Goal: Information Seeking & Learning: Learn about a topic

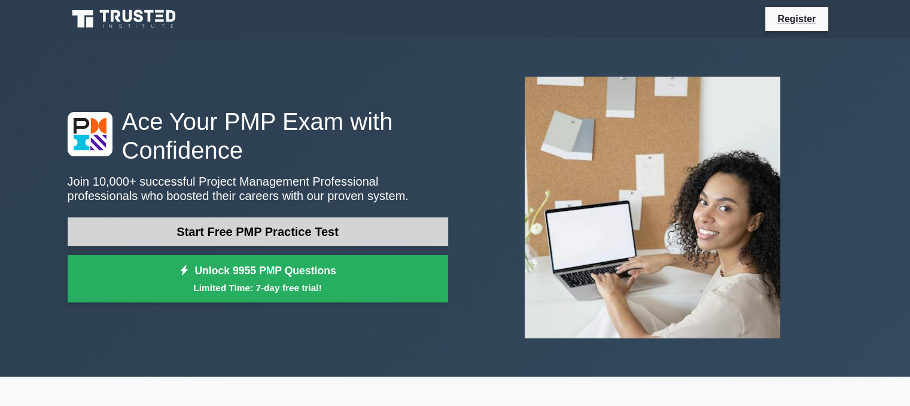
click at [251, 225] on link "Start Free PMP Practice Test" at bounding box center [258, 231] width 381 height 29
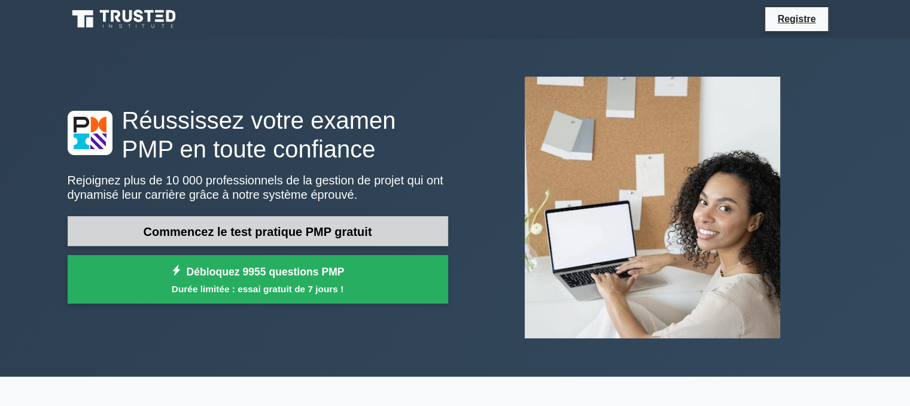
click at [257, 232] on font "Commencez le test pratique PMP gratuit" at bounding box center [258, 231] width 229 height 13
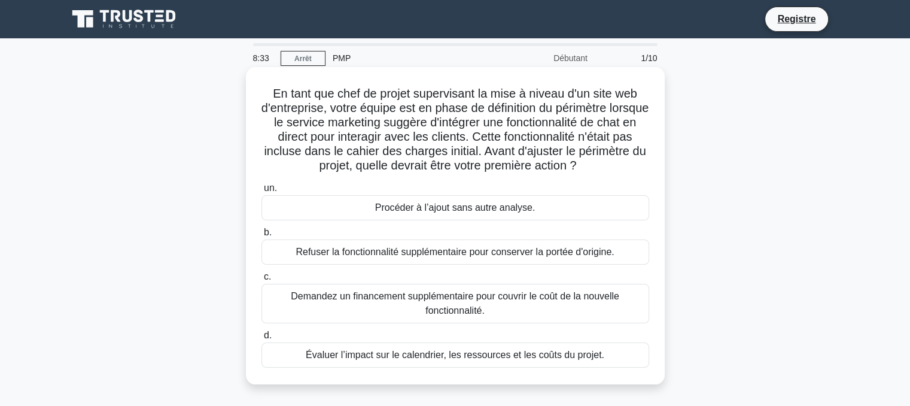
scroll to position [60, 0]
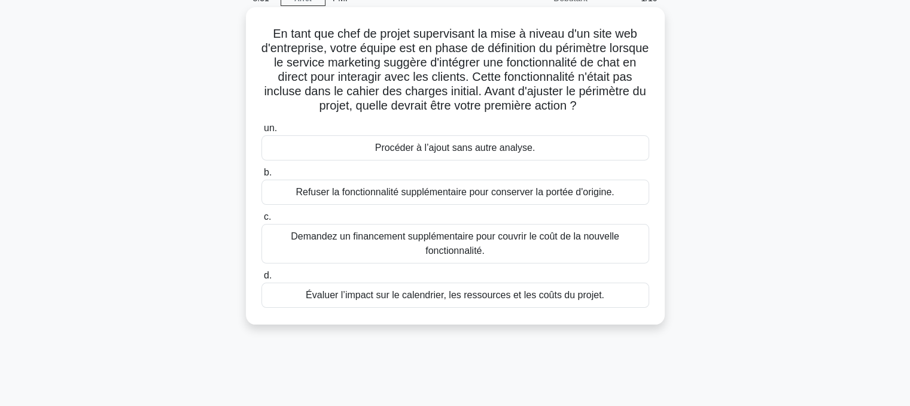
click at [443, 299] on font "Évaluer l’impact sur le calendrier, les ressources et les coûts du projet." at bounding box center [455, 295] width 299 height 10
click at [262, 279] on input "d. Évaluer l’impact sur le calendrier, les ressources et les coûts du projet." at bounding box center [262, 276] width 0 height 8
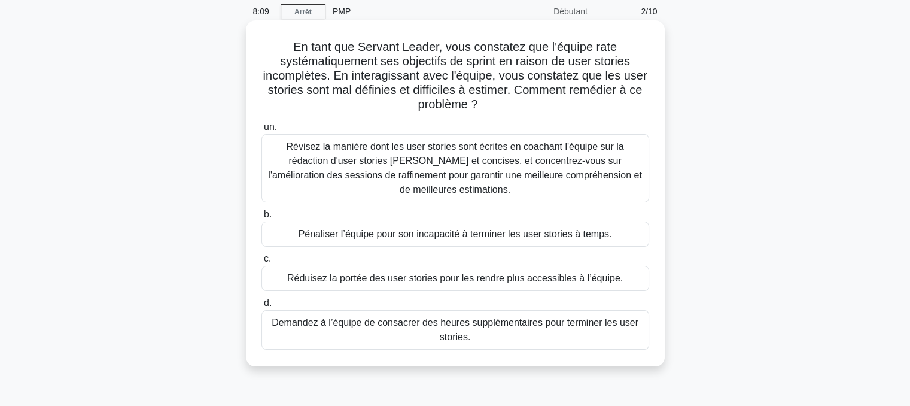
scroll to position [120, 0]
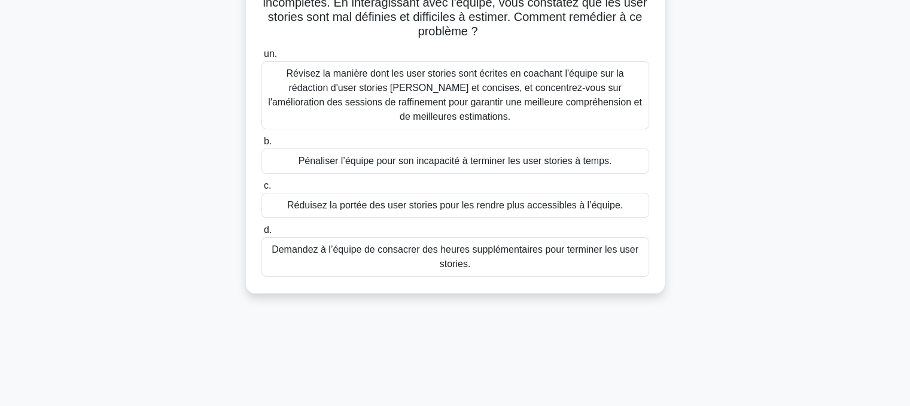
click at [434, 98] on font "Révisez la manière dont les user stories sont écrites en coachant l'équipe sur …" at bounding box center [454, 94] width 373 height 53
click at [262, 58] on input "un. Révisez la manière dont les user stories sont écrites en coachant l'équipe …" at bounding box center [262, 54] width 0 height 8
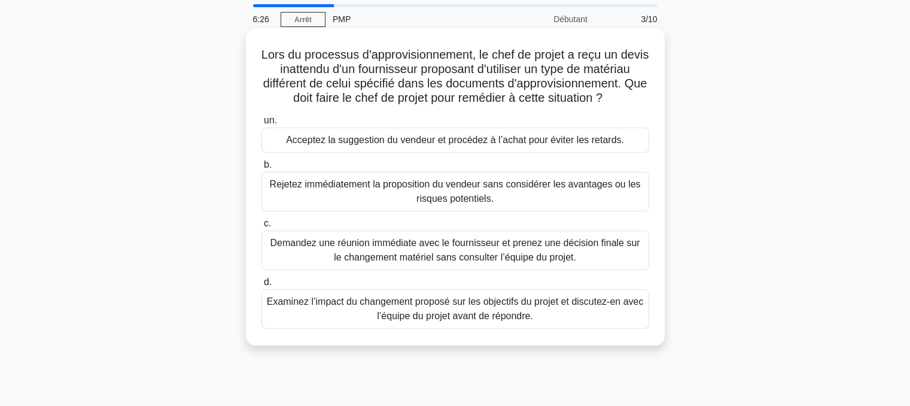
scroll to position [60, 0]
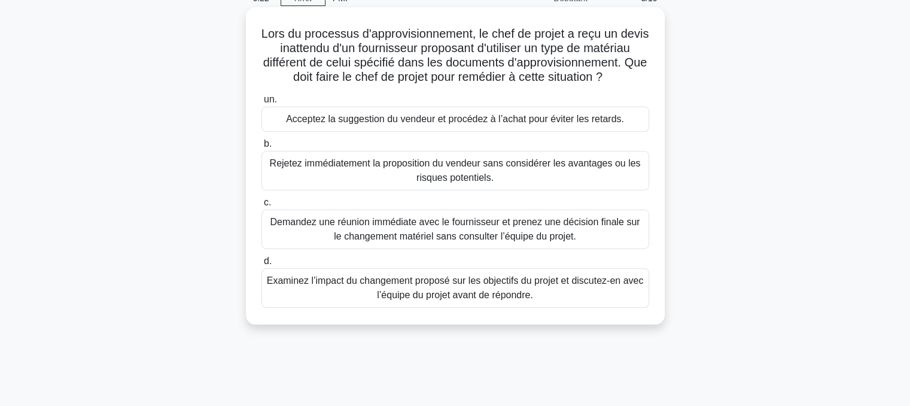
click at [453, 300] on font "Examinez l’impact du changement proposé sur les objectifs du projet et discutez…" at bounding box center [455, 287] width 377 height 25
click at [262, 265] on input "d. Examinez l’impact du changement proposé sur les objectifs du projet et discu…" at bounding box center [262, 261] width 0 height 8
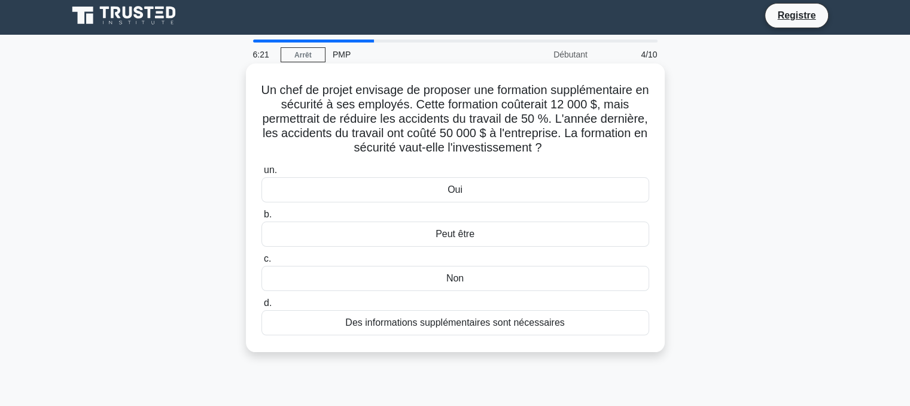
scroll to position [0, 0]
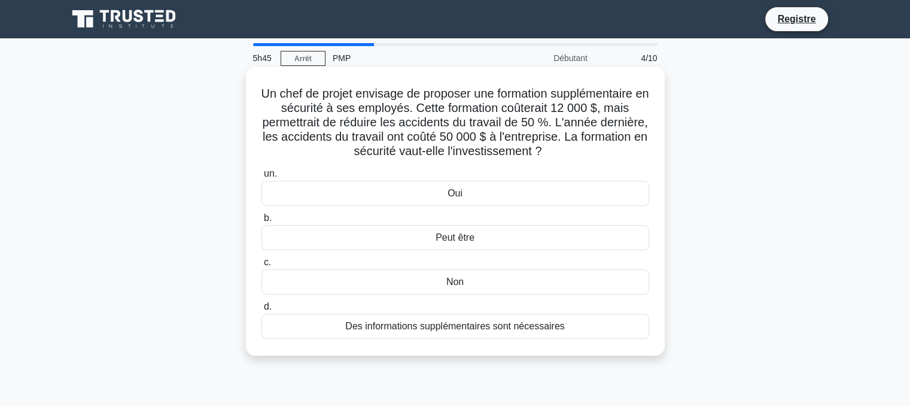
click at [439, 198] on div "Oui" at bounding box center [456, 193] width 388 height 25
click at [262, 178] on input "un. Oui" at bounding box center [262, 174] width 0 height 8
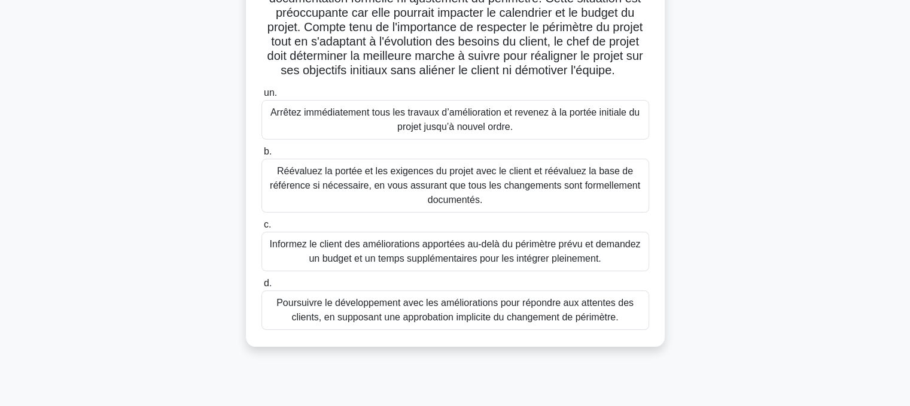
scroll to position [239, 0]
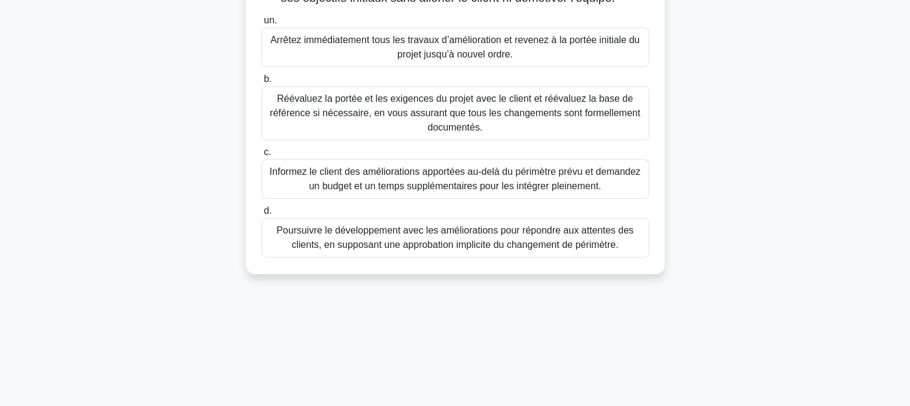
click at [467, 129] on font "Réévaluez la portée et les exigences du projet avec le client et réévaluez la b…" at bounding box center [455, 112] width 370 height 39
click at [262, 83] on input "b. Réévaluez la portée et les exigences du projet avec le client et réévaluez l…" at bounding box center [262, 79] width 0 height 8
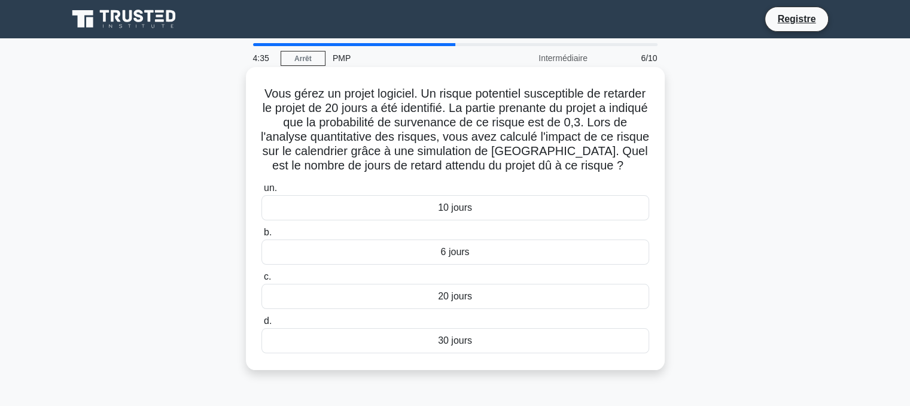
scroll to position [0, 0]
click at [449, 257] on font "6 jours" at bounding box center [454, 252] width 29 height 10
click at [262, 236] on input "b. 6 jours" at bounding box center [262, 233] width 0 height 8
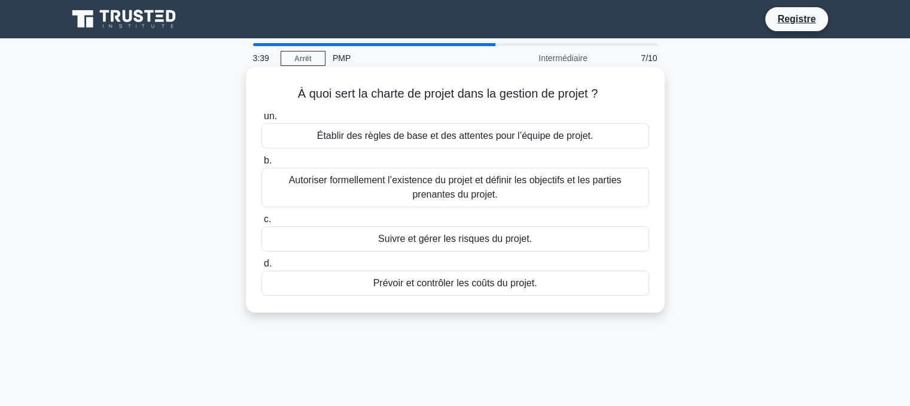
click at [436, 191] on font "Autoriser formellement l’existence du projet et définir les objectifs et les pa…" at bounding box center [455, 187] width 333 height 25
click at [262, 165] on input "b. Autoriser formellement l’existence du projet et définir les objectifs et les…" at bounding box center [262, 161] width 0 height 8
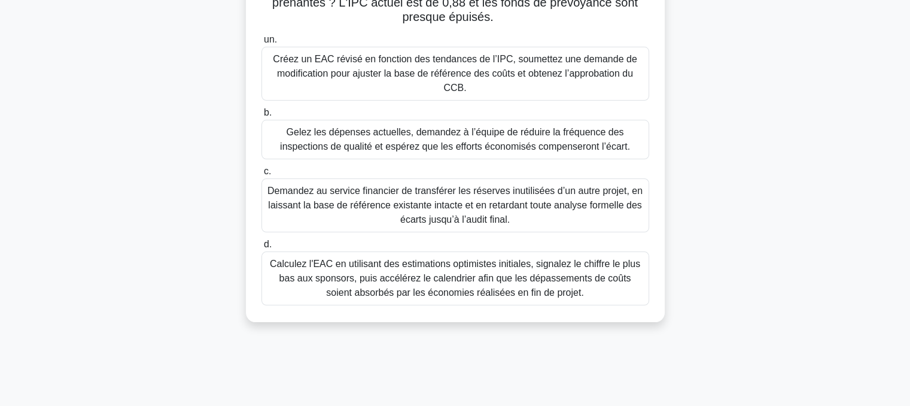
scroll to position [180, 0]
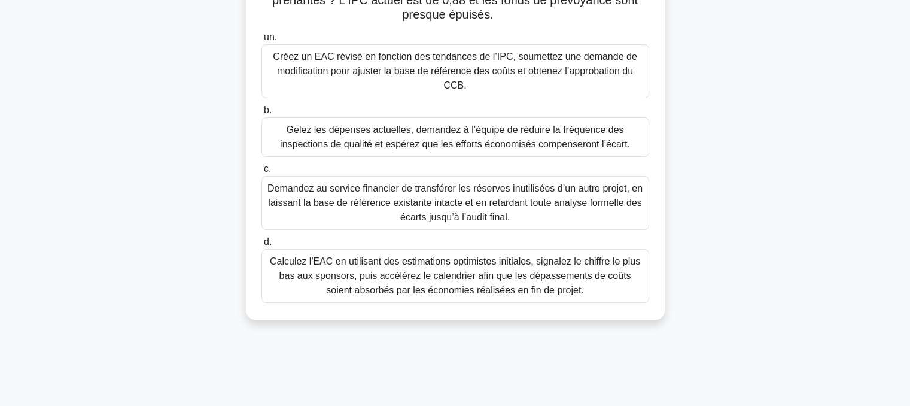
click at [517, 284] on font "Calculez l'EAC en utilisant des estimations optimistes initiales, signalez le c…" at bounding box center [455, 275] width 370 height 39
click at [262, 246] on input "d. Calculez l'EAC en utilisant des estimations optimistes initiales, signalez l…" at bounding box center [262, 242] width 0 height 8
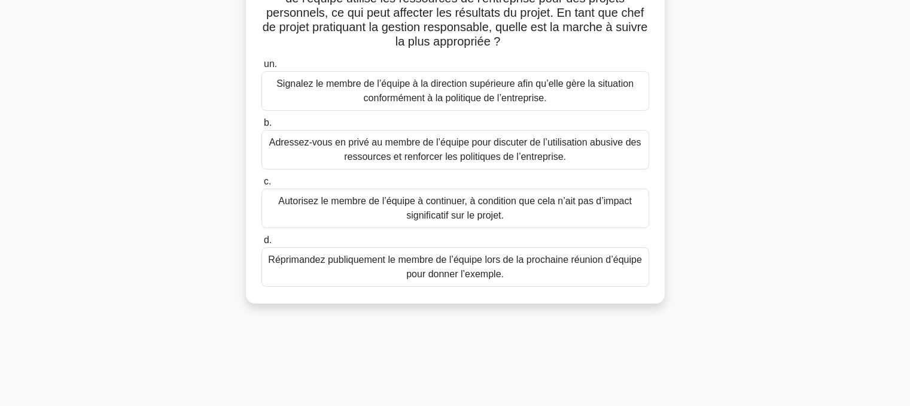
scroll to position [120, 0]
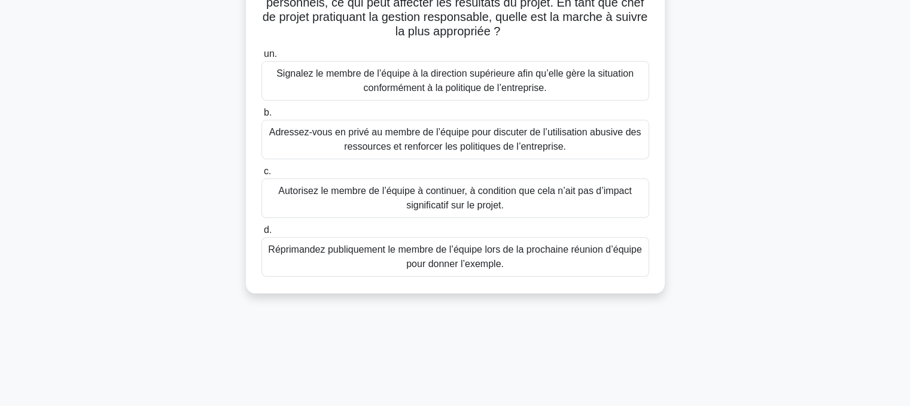
click at [470, 139] on font "Adressez-vous en privé au membre de l’équipe pour discuter de l’utilisation abu…" at bounding box center [455, 139] width 372 height 25
click at [262, 117] on input "b. Adressez-vous en privé au membre de l’équipe pour discuter de l’utilisation …" at bounding box center [262, 113] width 0 height 8
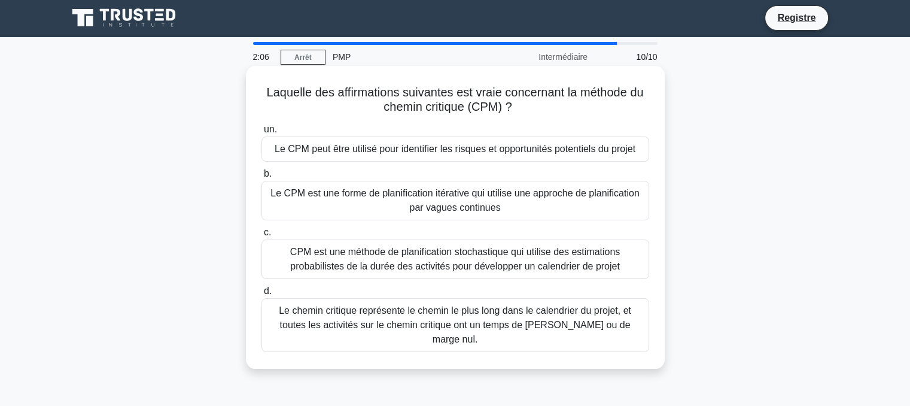
scroll to position [0, 0]
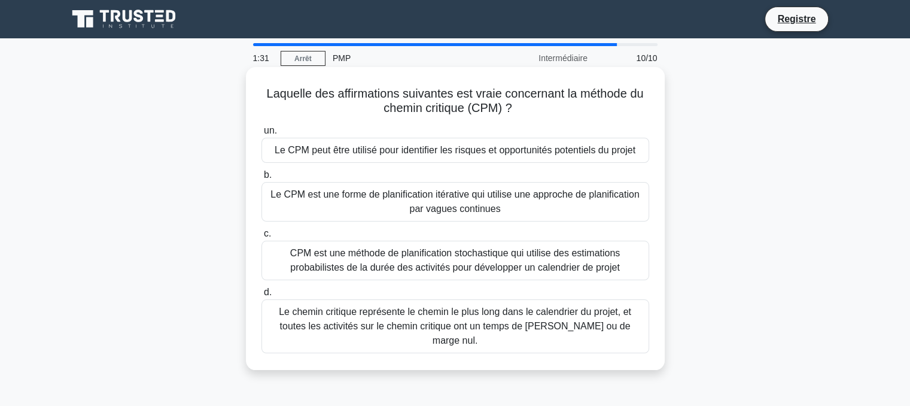
click at [555, 318] on font "Le chemin critique représente le chemin le plus long dans le calendrier du proj…" at bounding box center [455, 326] width 377 height 43
click at [262, 296] on input "d. Le chemin critique représente le chemin le plus long dans le calendrier du p…" at bounding box center [262, 292] width 0 height 8
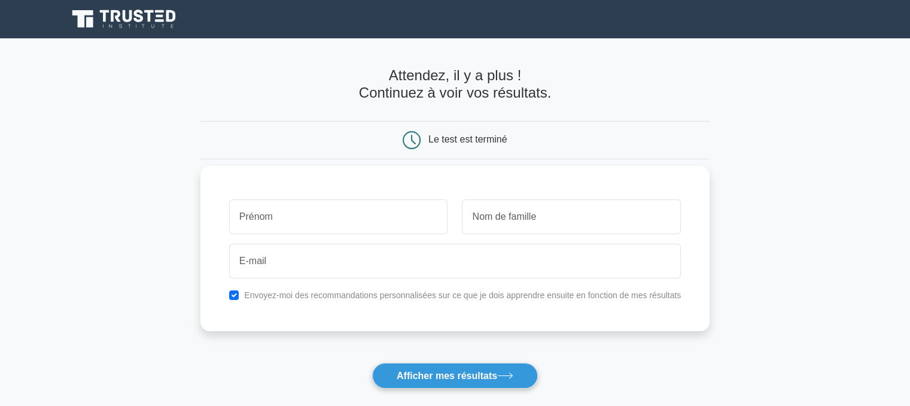
click at [284, 216] on input "text" at bounding box center [338, 216] width 219 height 35
click at [519, 223] on input "text" at bounding box center [571, 216] width 219 height 35
click at [519, 222] on input "text" at bounding box center [571, 216] width 219 height 35
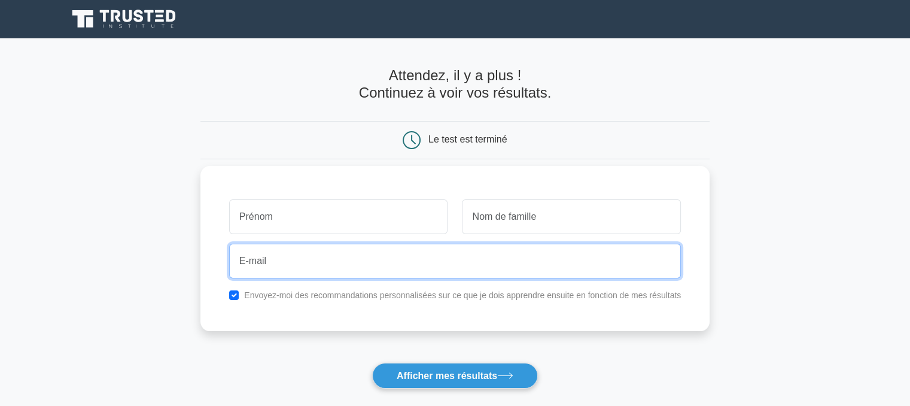
click at [297, 252] on input "email" at bounding box center [455, 261] width 452 height 35
type input "kacoutiedieudonne@gmail.com"
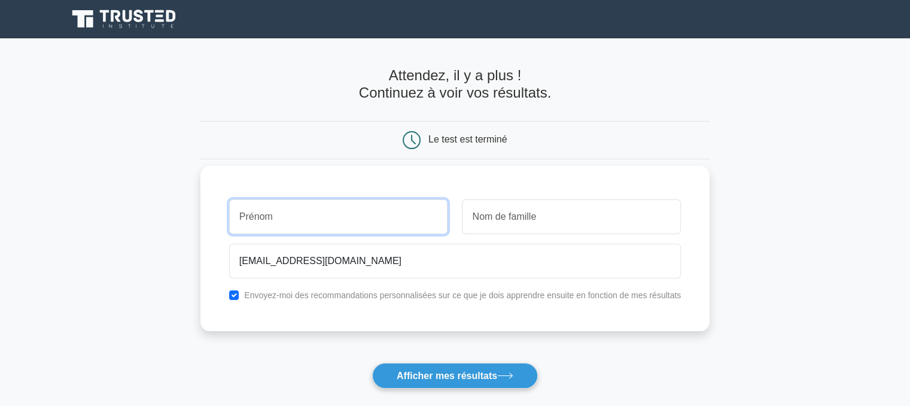
click at [275, 219] on input "text" at bounding box center [338, 216] width 219 height 35
type input "d"
type input "DIEUDONNE"
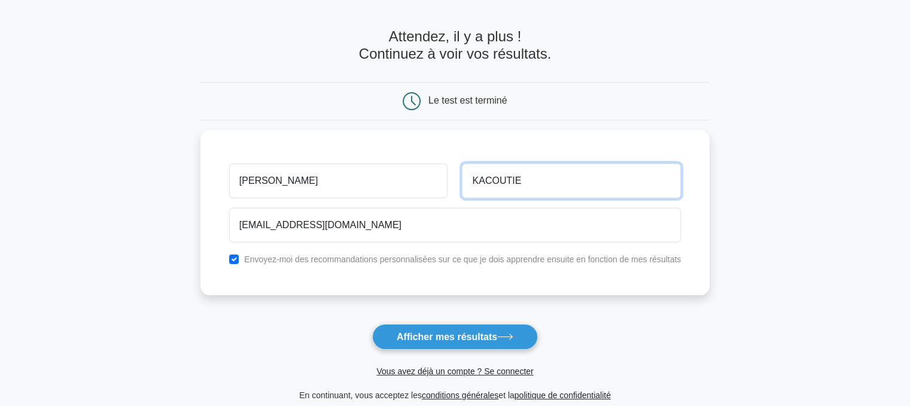
scroll to position [60, 0]
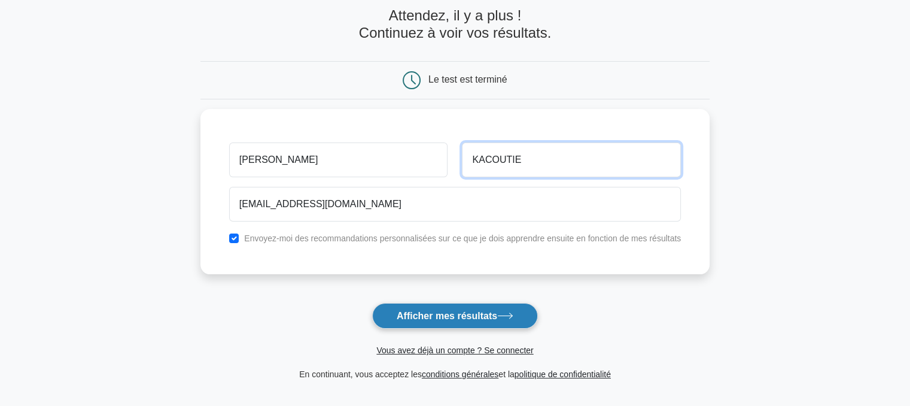
type input "KACOUTIE"
click at [455, 319] on font "Afficher mes résultats" at bounding box center [447, 316] width 101 height 10
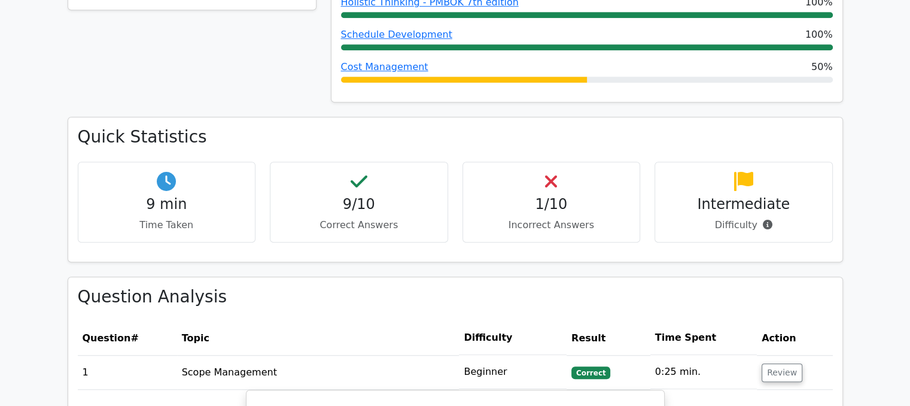
scroll to position [898, 0]
